Goal: Information Seeking & Learning: Learn about a topic

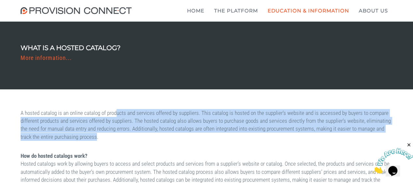
drag, startPoint x: 207, startPoint y: 120, endPoint x: 261, endPoint y: 137, distance: 56.8
click at [261, 137] on p "A hosted catalog is an online catalog of products and services offered by suppl…" at bounding box center [207, 125] width 372 height 32
drag, startPoint x: 276, startPoint y: 138, endPoint x: 22, endPoint y: 95, distance: 257.0
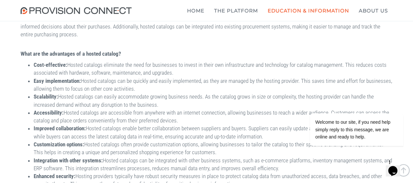
scroll to position [196, 0]
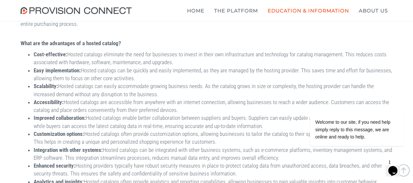
drag, startPoint x: 263, startPoint y: 95, endPoint x: 16, endPoint y: 67, distance: 249.1
click at [175, 69] on li "Easy implementation: Hosted catalogs can be quickly and easily implemented, as …" at bounding box center [213, 74] width 359 height 16
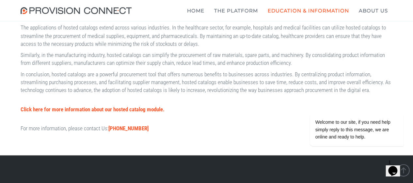
scroll to position [620, 0]
